Goal: Task Accomplishment & Management: Manage account settings

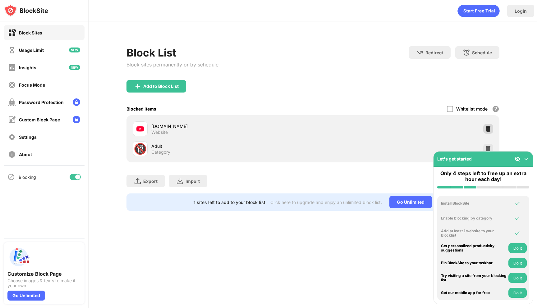
click at [486, 126] on img at bounding box center [488, 129] width 6 height 6
